Goal: Navigation & Orientation: Find specific page/section

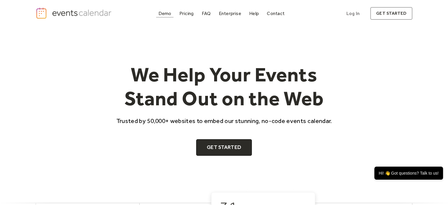
click at [168, 13] on div "Demo" at bounding box center [164, 13] width 13 height 3
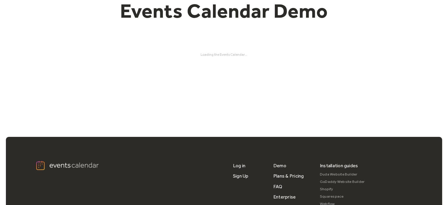
scroll to position [59, 0]
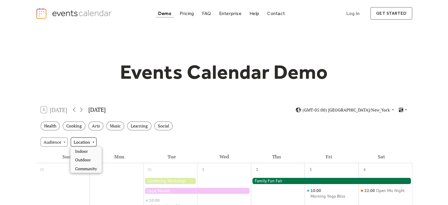
click at [92, 140] on div "Location" at bounding box center [84, 141] width 26 height 9
click at [87, 149] on span "Indoor" at bounding box center [81, 151] width 13 height 6
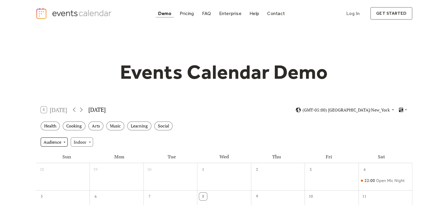
click at [64, 141] on div "Audience" at bounding box center [54, 141] width 27 height 9
click at [60, 149] on div "Adults" at bounding box center [53, 151] width 26 height 9
click at [157, 124] on div "Social" at bounding box center [163, 125] width 18 height 9
